Goal: Use online tool/utility: Utilize a website feature to perform a specific function

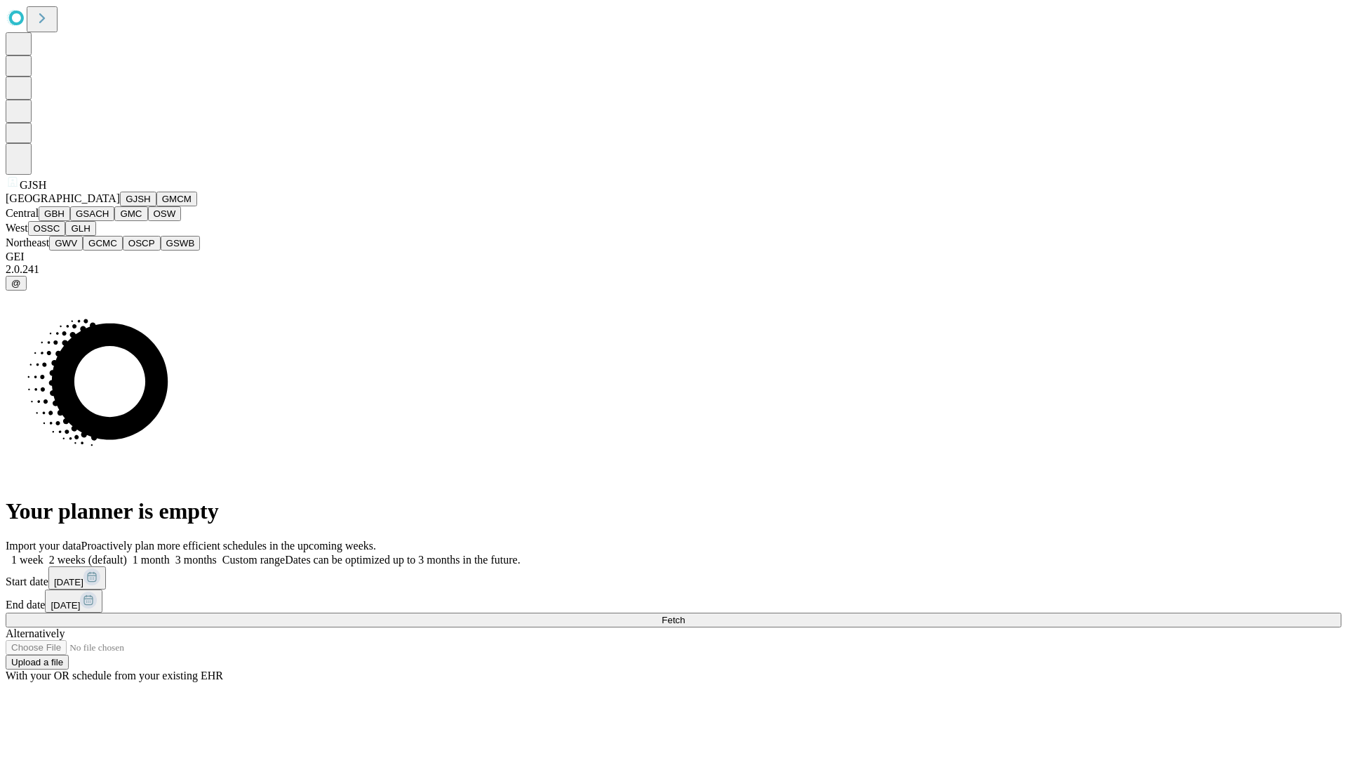
click at [120, 206] on button "GJSH" at bounding box center [138, 199] width 36 height 15
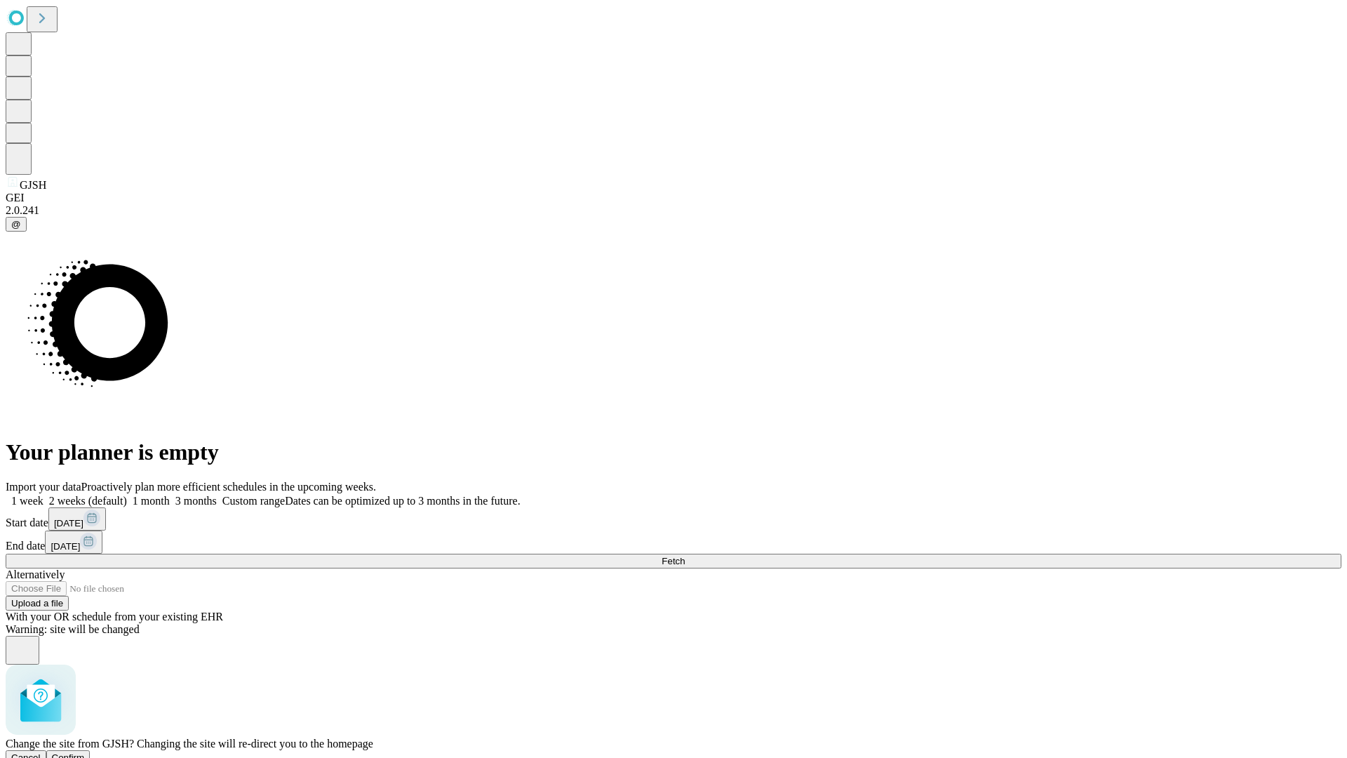
click at [85, 752] on span "Confirm" at bounding box center [68, 757] width 33 height 11
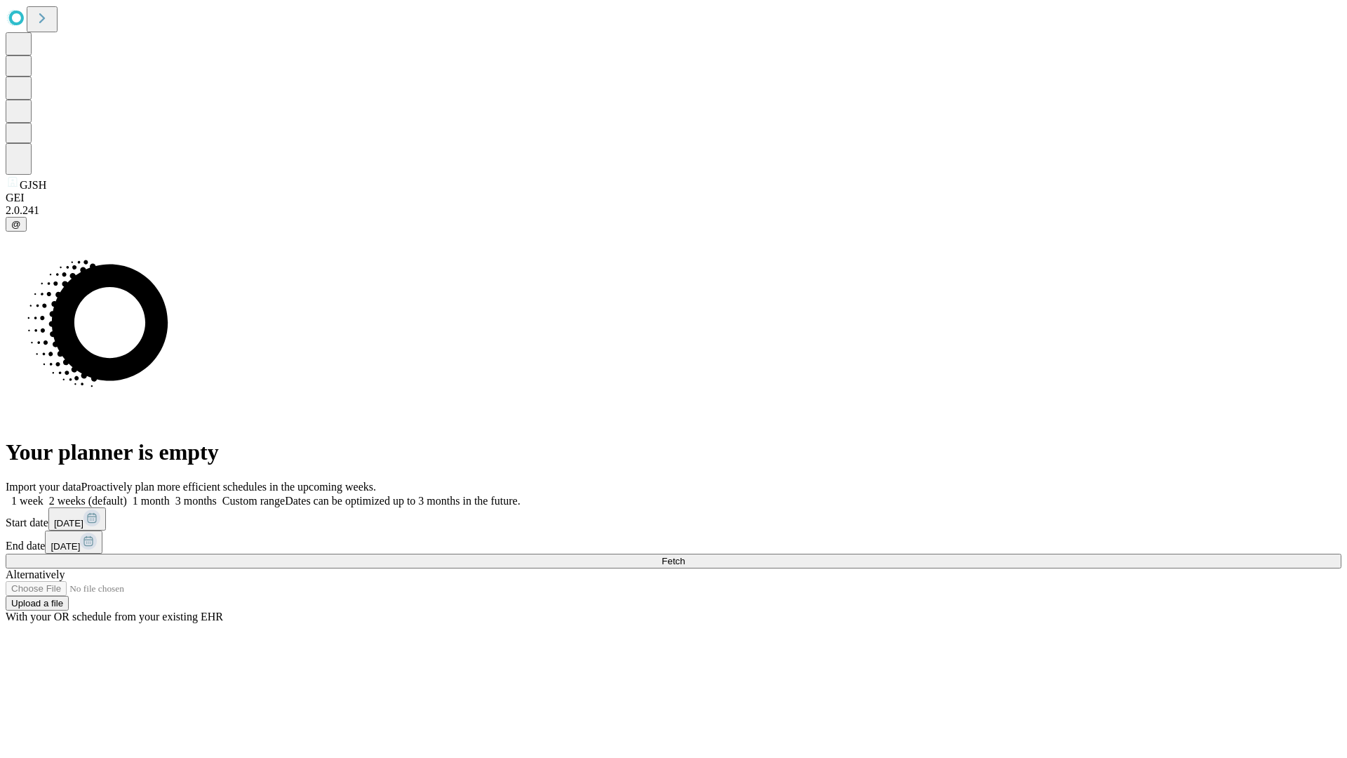
click at [127, 495] on label "2 weeks (default)" at bounding box center [86, 501] width 84 height 12
click at [685, 556] on span "Fetch" at bounding box center [673, 561] width 23 height 11
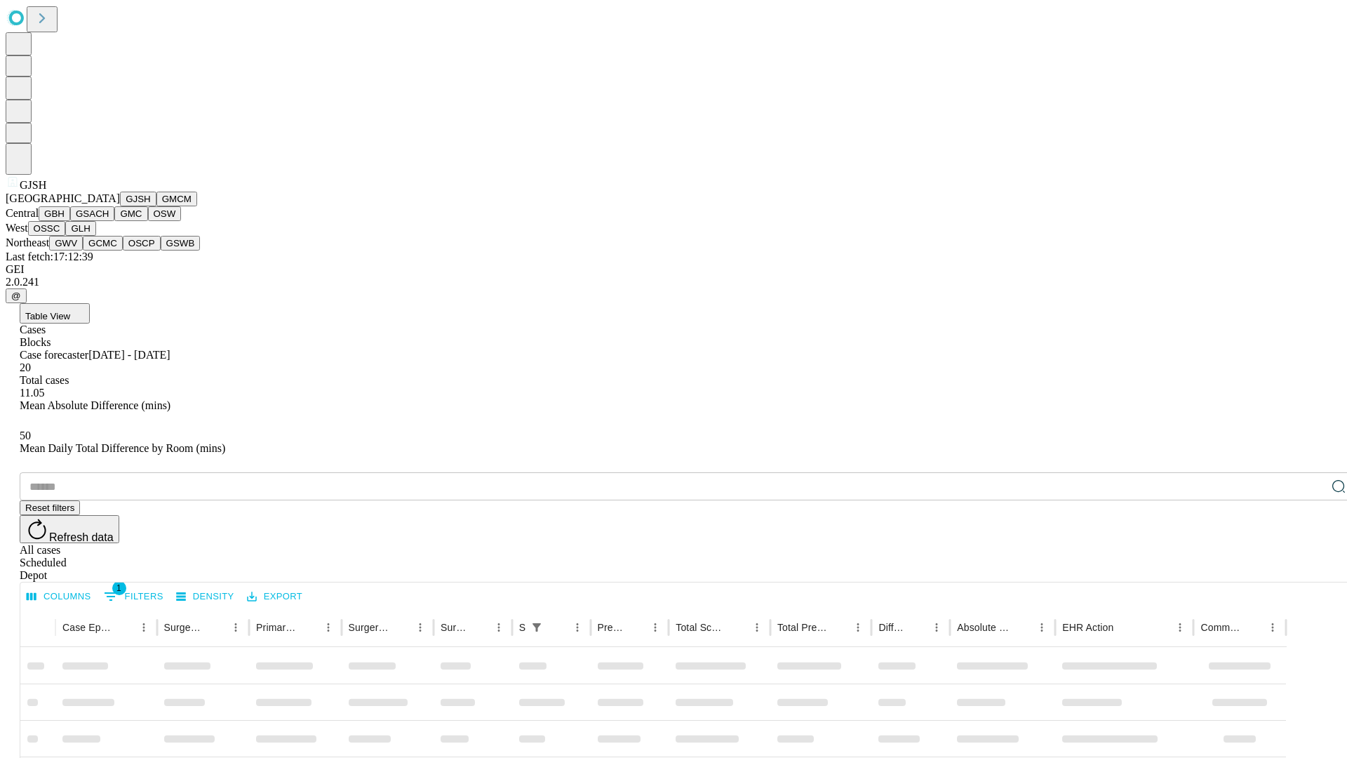
click at [156, 206] on button "GMCM" at bounding box center [176, 199] width 41 height 15
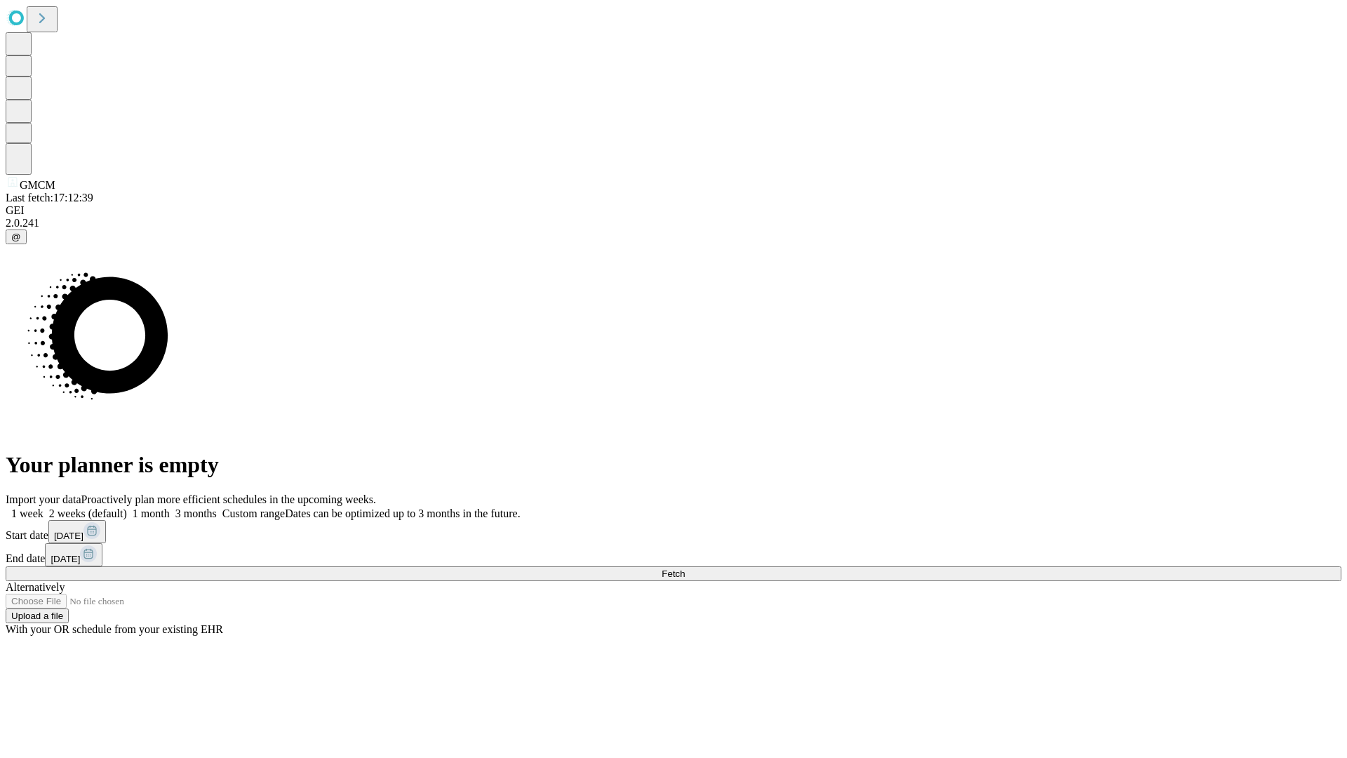
click at [127, 507] on label "2 weeks (default)" at bounding box center [86, 513] width 84 height 12
click at [685, 568] on span "Fetch" at bounding box center [673, 573] width 23 height 11
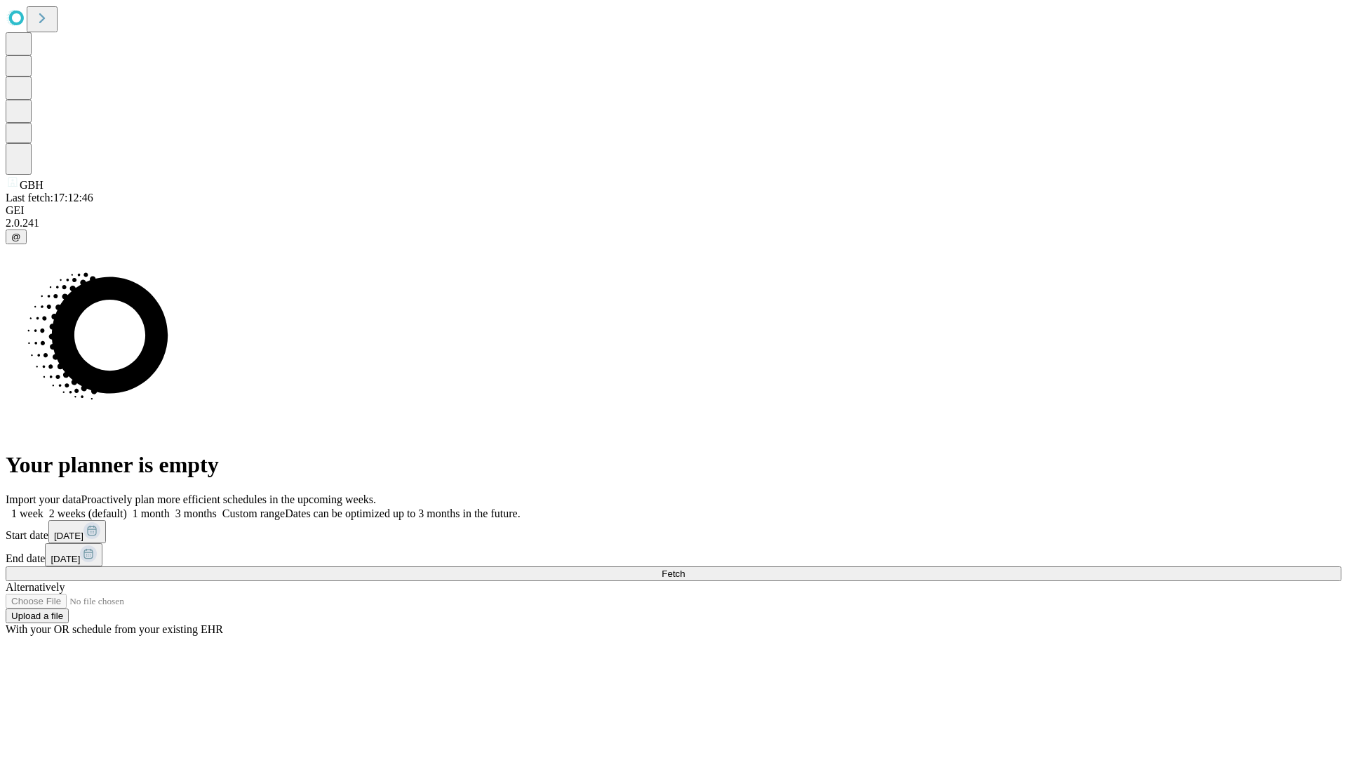
click at [127, 507] on label "2 weeks (default)" at bounding box center [86, 513] width 84 height 12
click at [685, 568] on span "Fetch" at bounding box center [673, 573] width 23 height 11
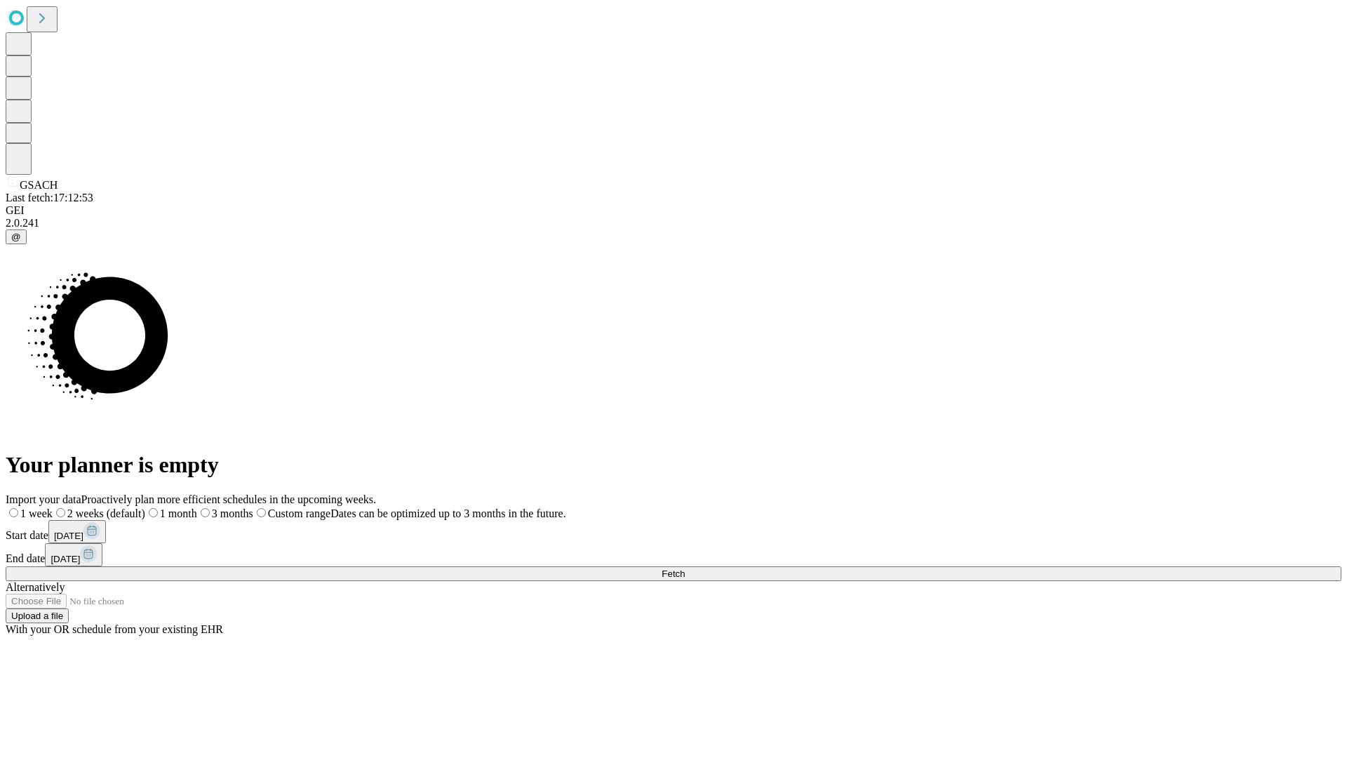
click at [685, 568] on span "Fetch" at bounding box center [673, 573] width 23 height 11
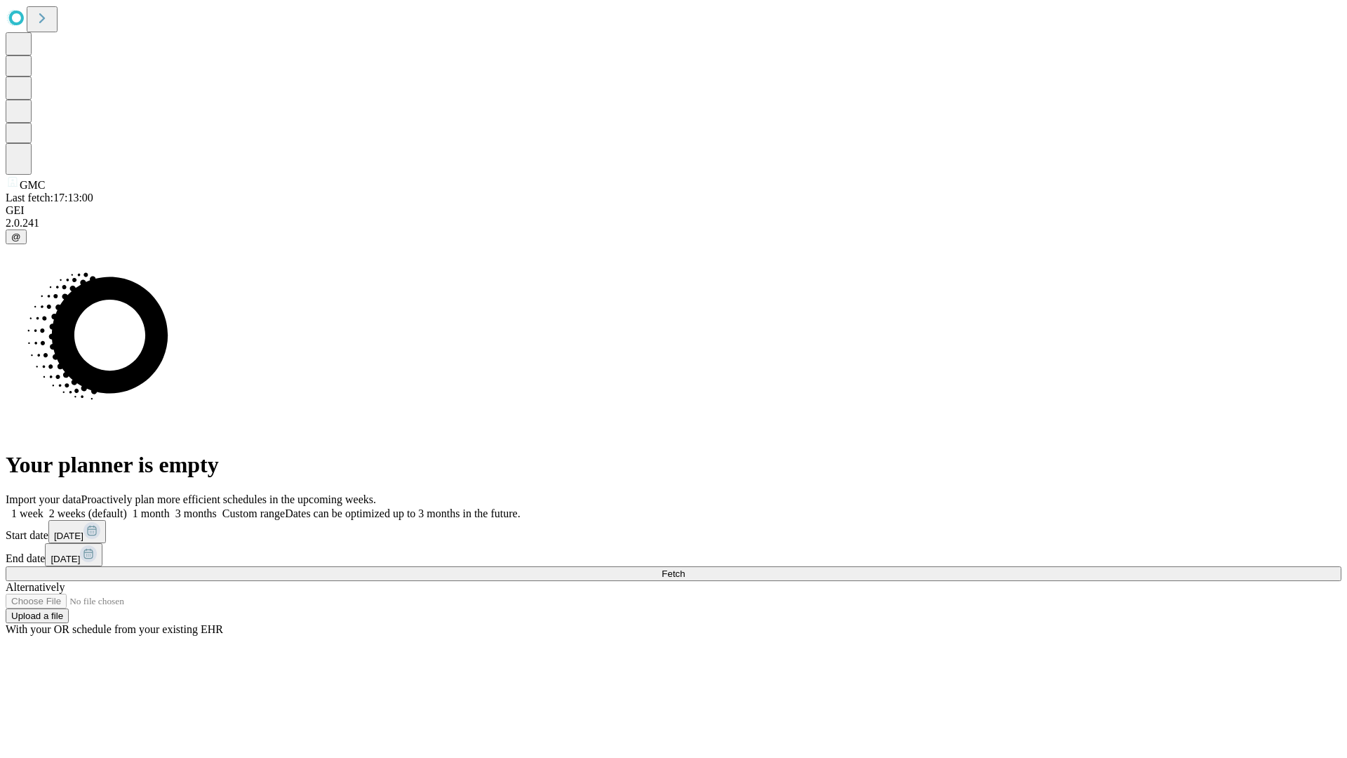
click at [685, 568] on span "Fetch" at bounding box center [673, 573] width 23 height 11
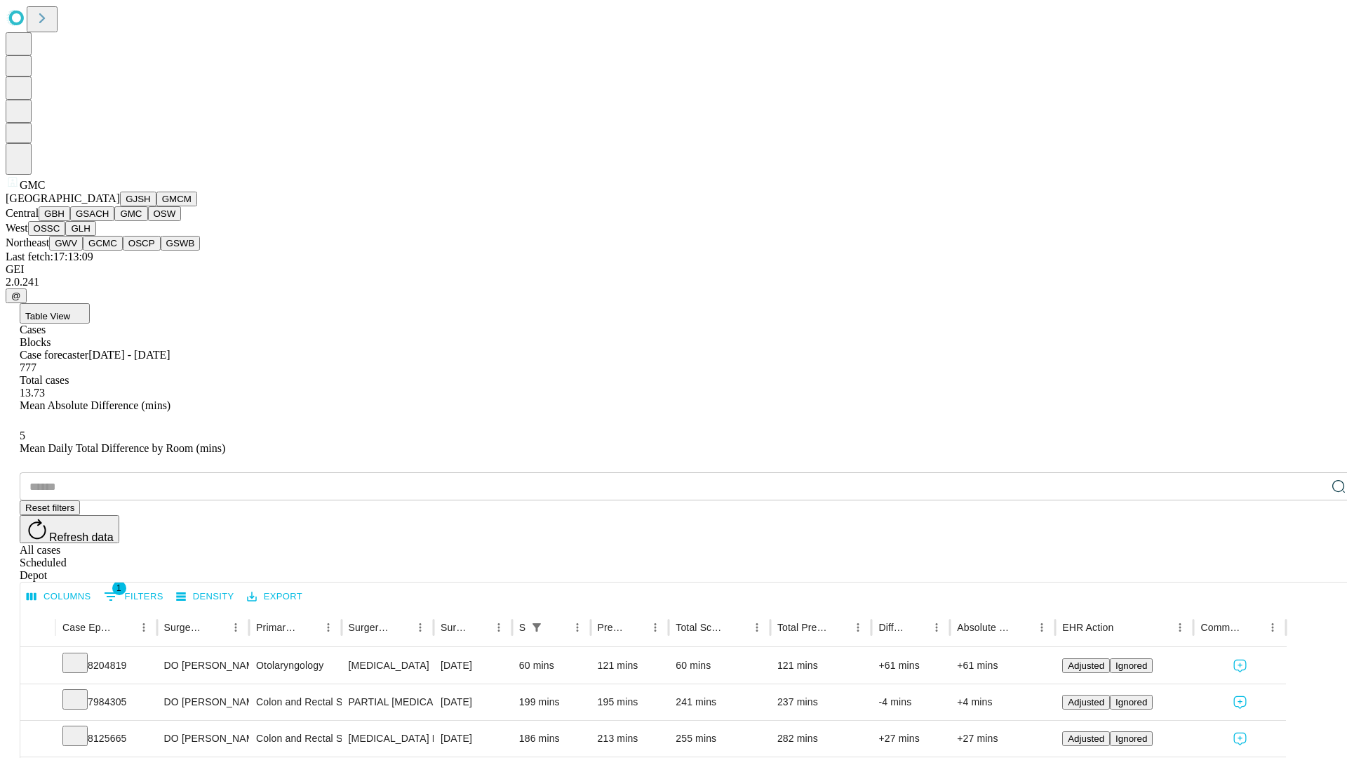
click at [148, 221] on button "OSW" at bounding box center [165, 213] width 34 height 15
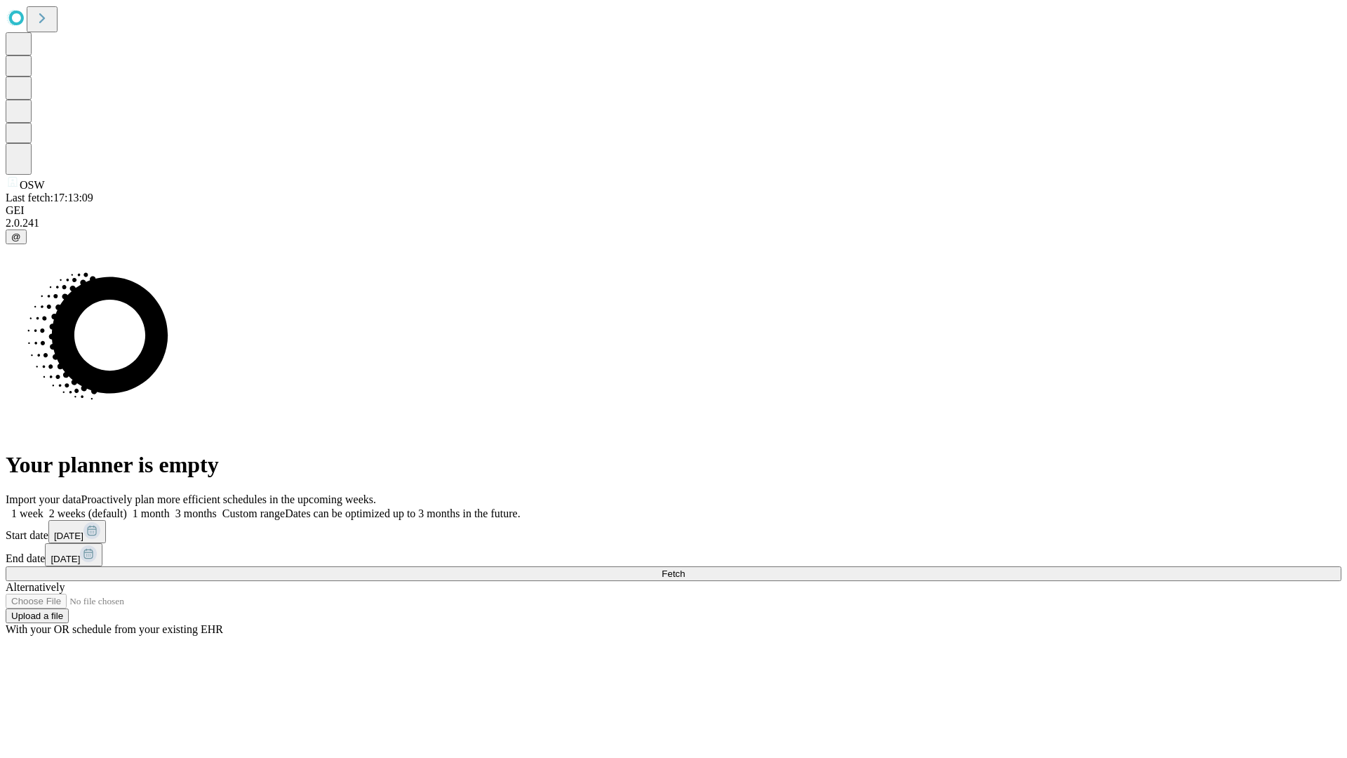
click at [127, 507] on label "2 weeks (default)" at bounding box center [86, 513] width 84 height 12
click at [685, 568] on span "Fetch" at bounding box center [673, 573] width 23 height 11
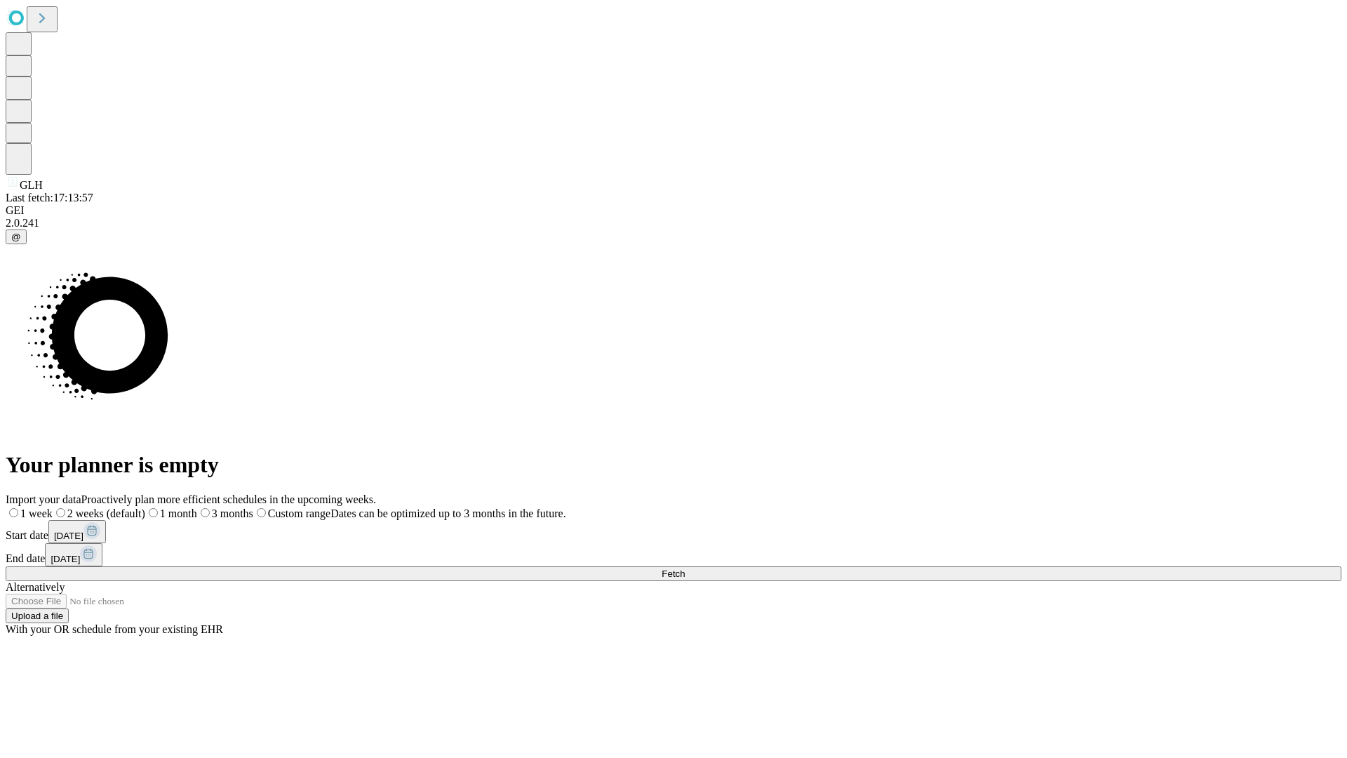
click at [685, 568] on span "Fetch" at bounding box center [673, 573] width 23 height 11
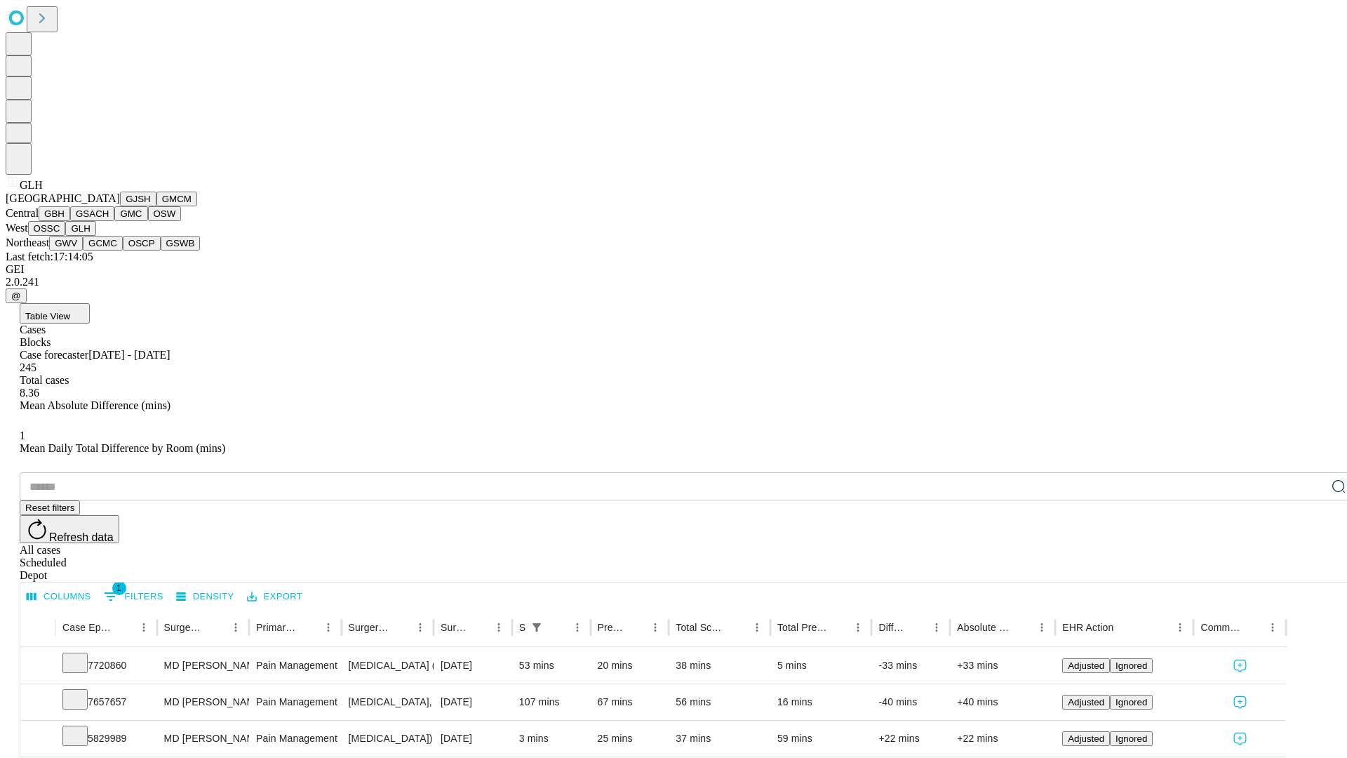
click at [83, 251] on button "GWV" at bounding box center [66, 243] width 34 height 15
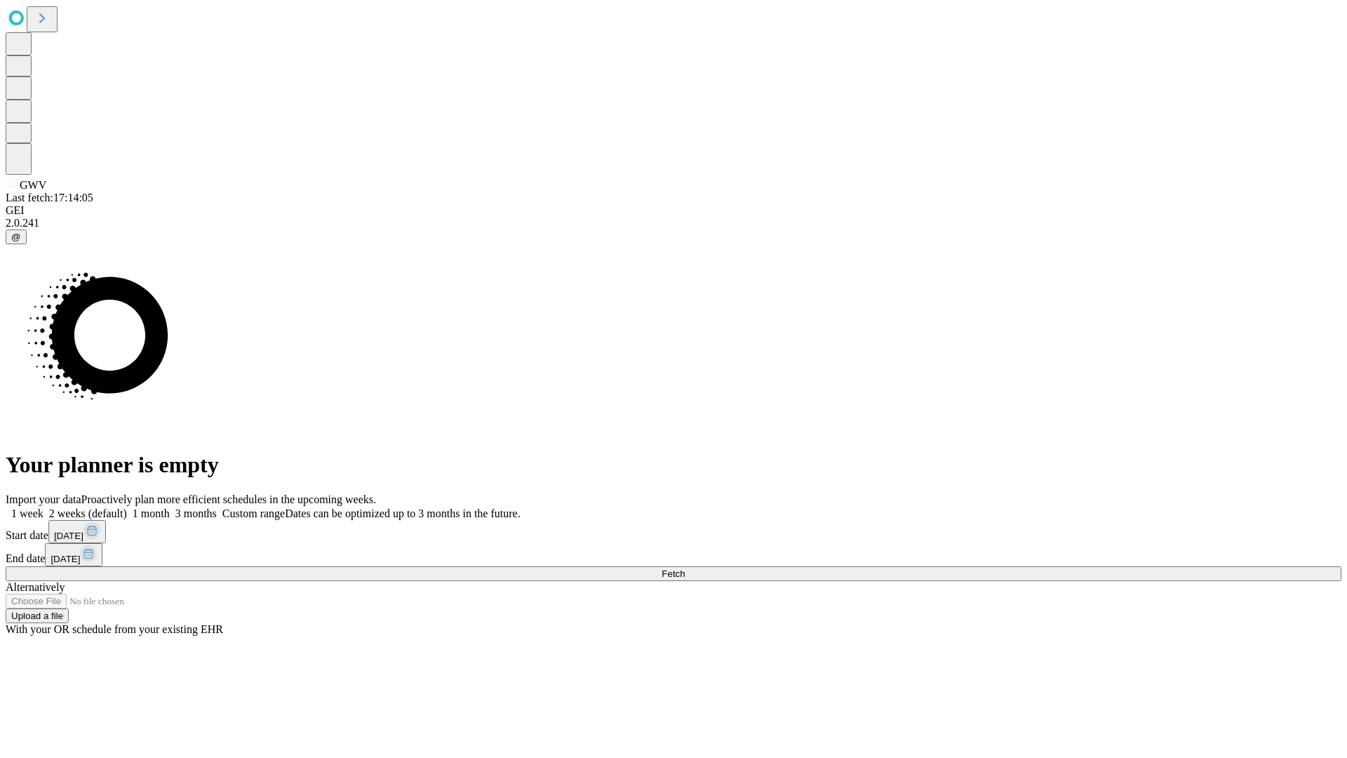
click at [127, 507] on label "2 weeks (default)" at bounding box center [86, 513] width 84 height 12
click at [685, 568] on span "Fetch" at bounding box center [673, 573] width 23 height 11
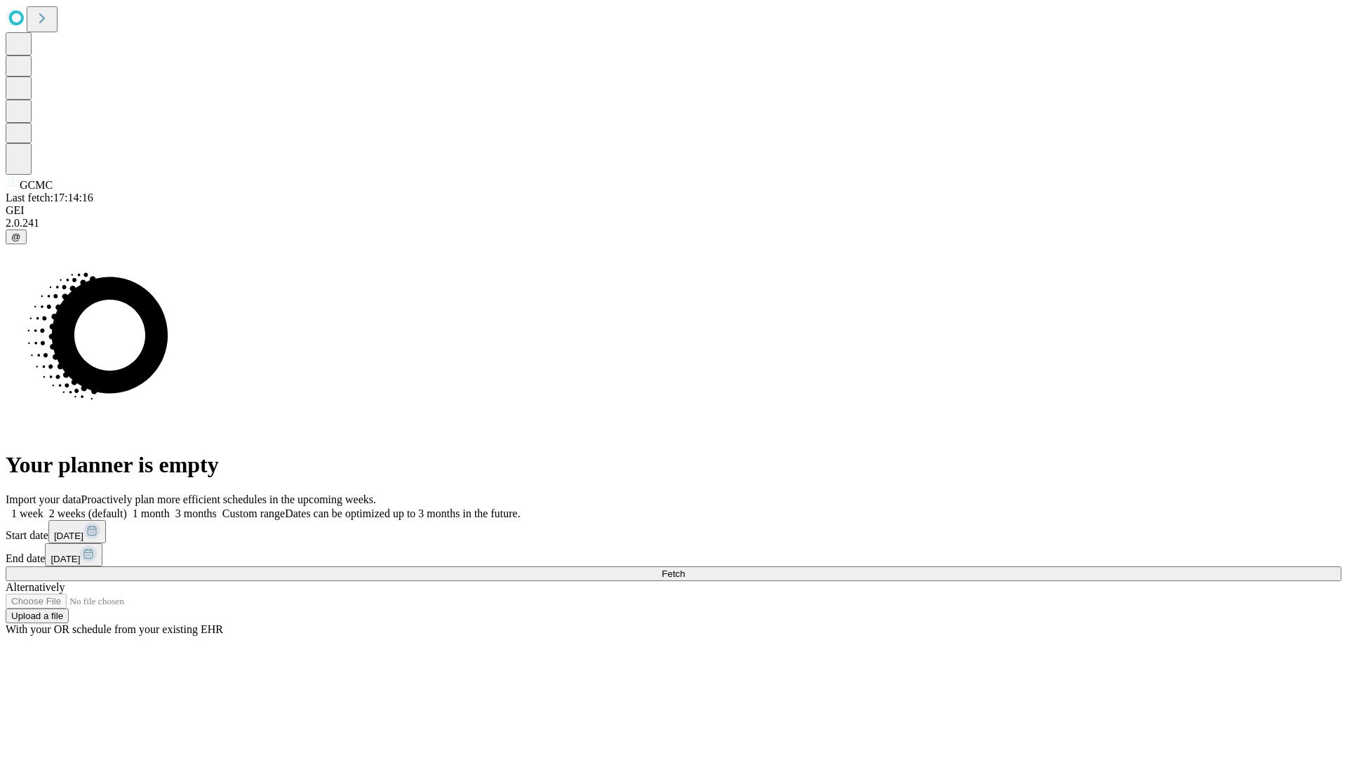
click at [127, 507] on label "2 weeks (default)" at bounding box center [86, 513] width 84 height 12
click at [685, 568] on span "Fetch" at bounding box center [673, 573] width 23 height 11
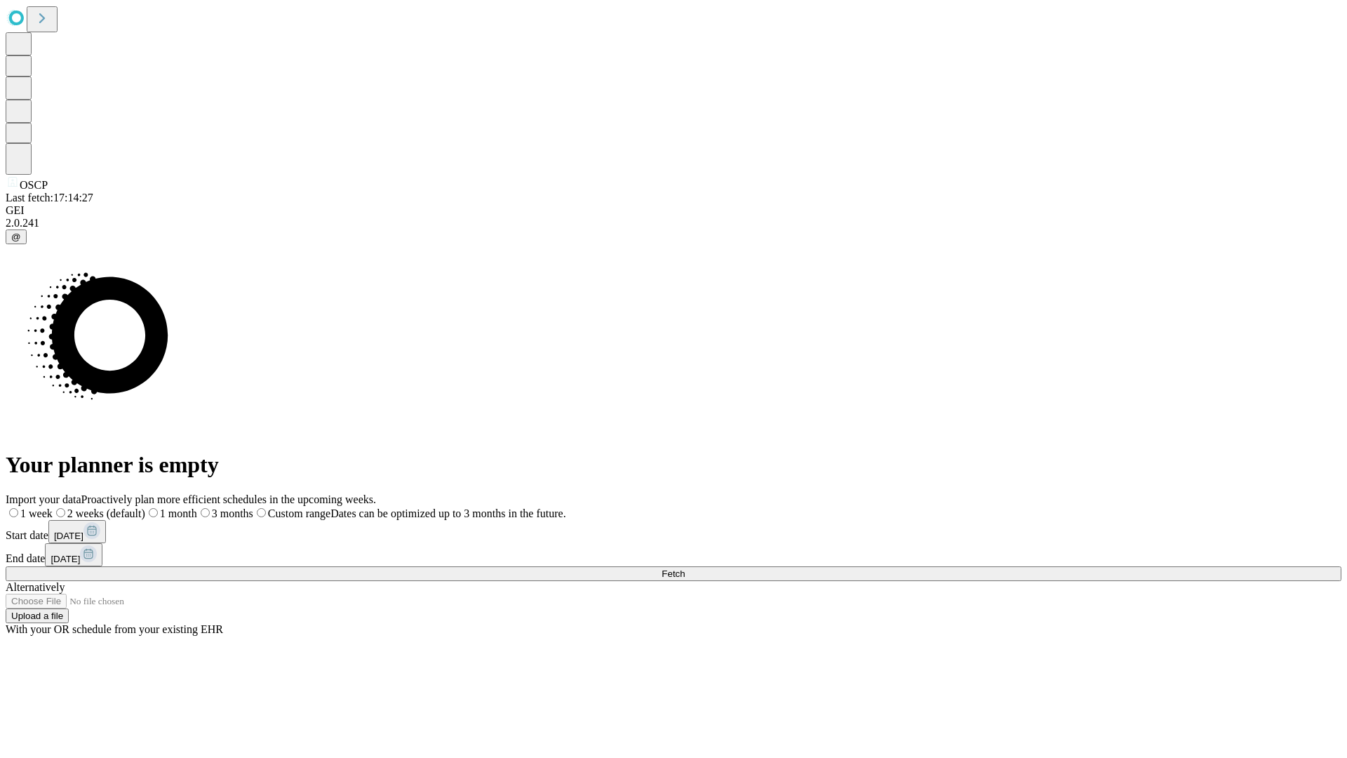
click at [685, 568] on span "Fetch" at bounding box center [673, 573] width 23 height 11
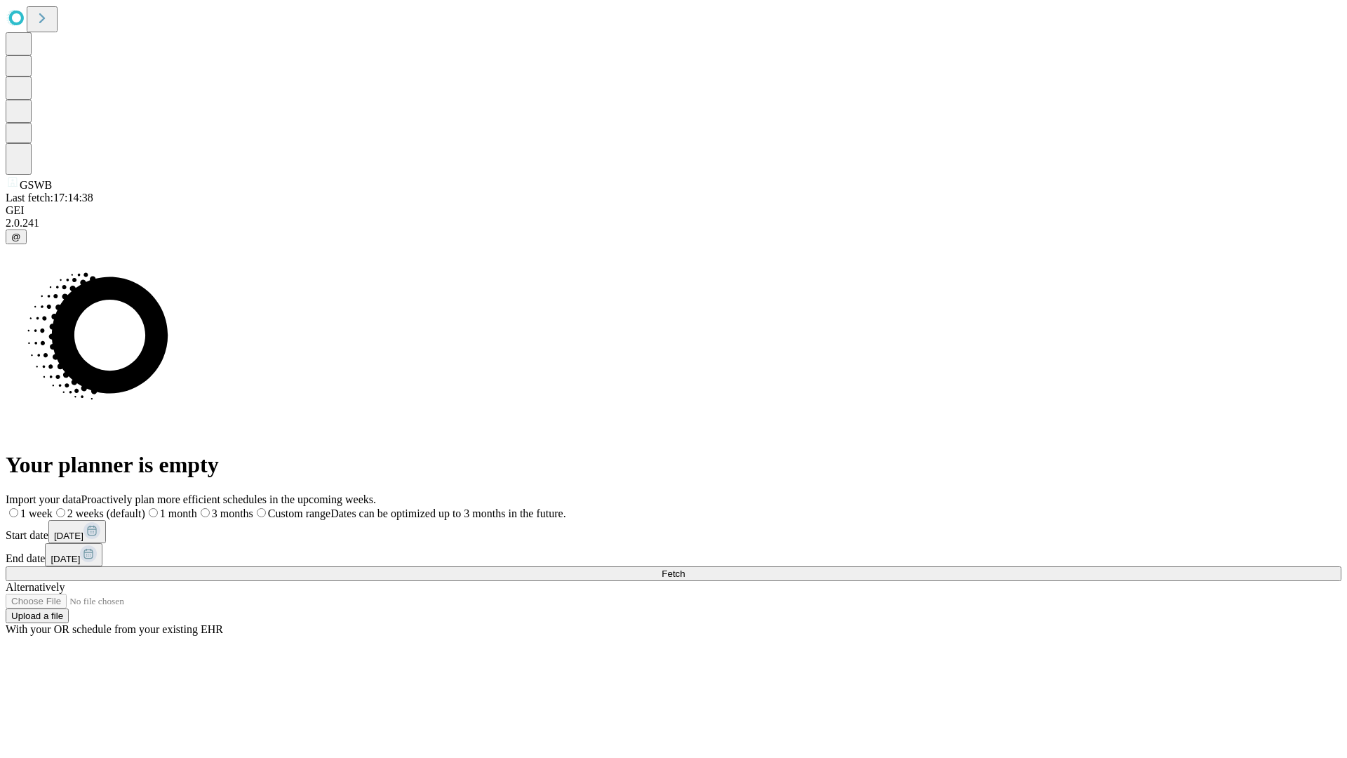
click at [685, 568] on span "Fetch" at bounding box center [673, 573] width 23 height 11
